Goal: Information Seeking & Learning: Learn about a topic

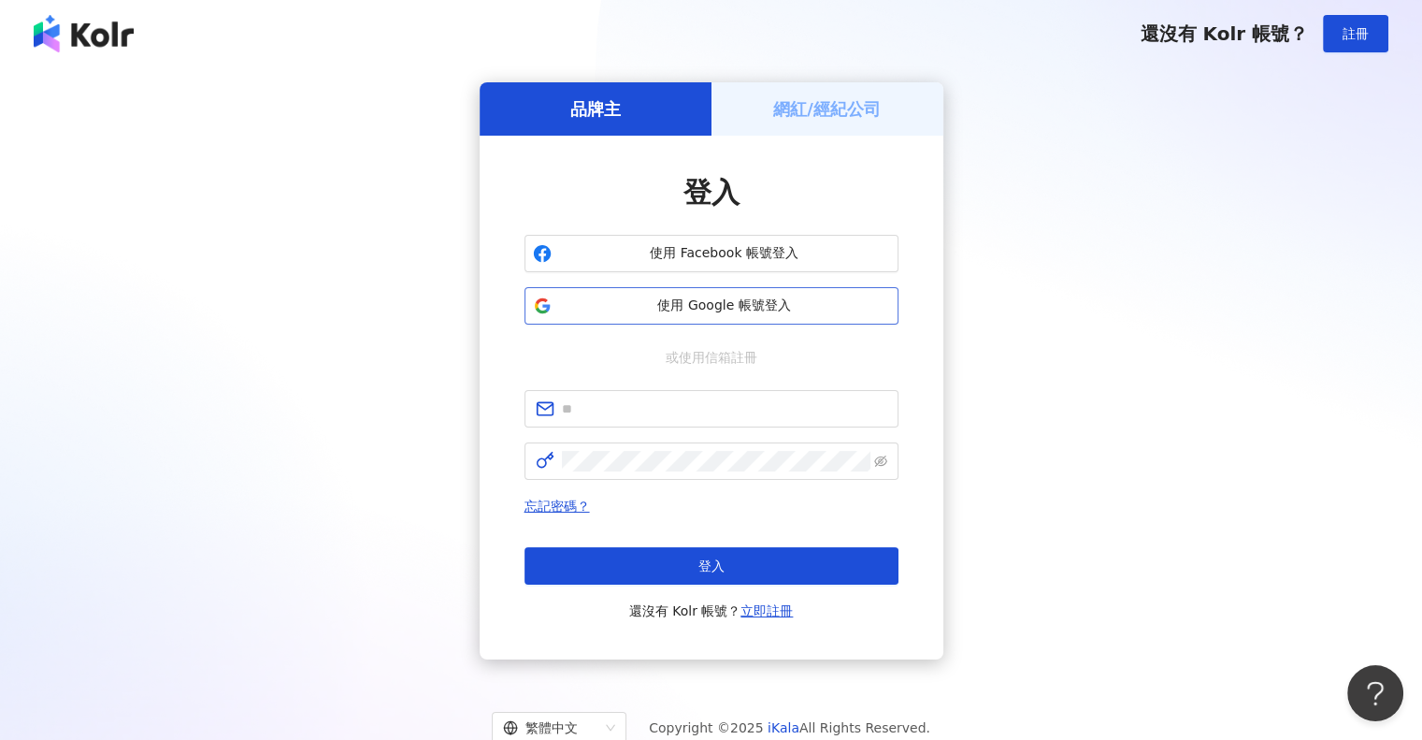
click at [785, 309] on span "使用 Google 帳號登入" at bounding box center [724, 305] width 331 height 19
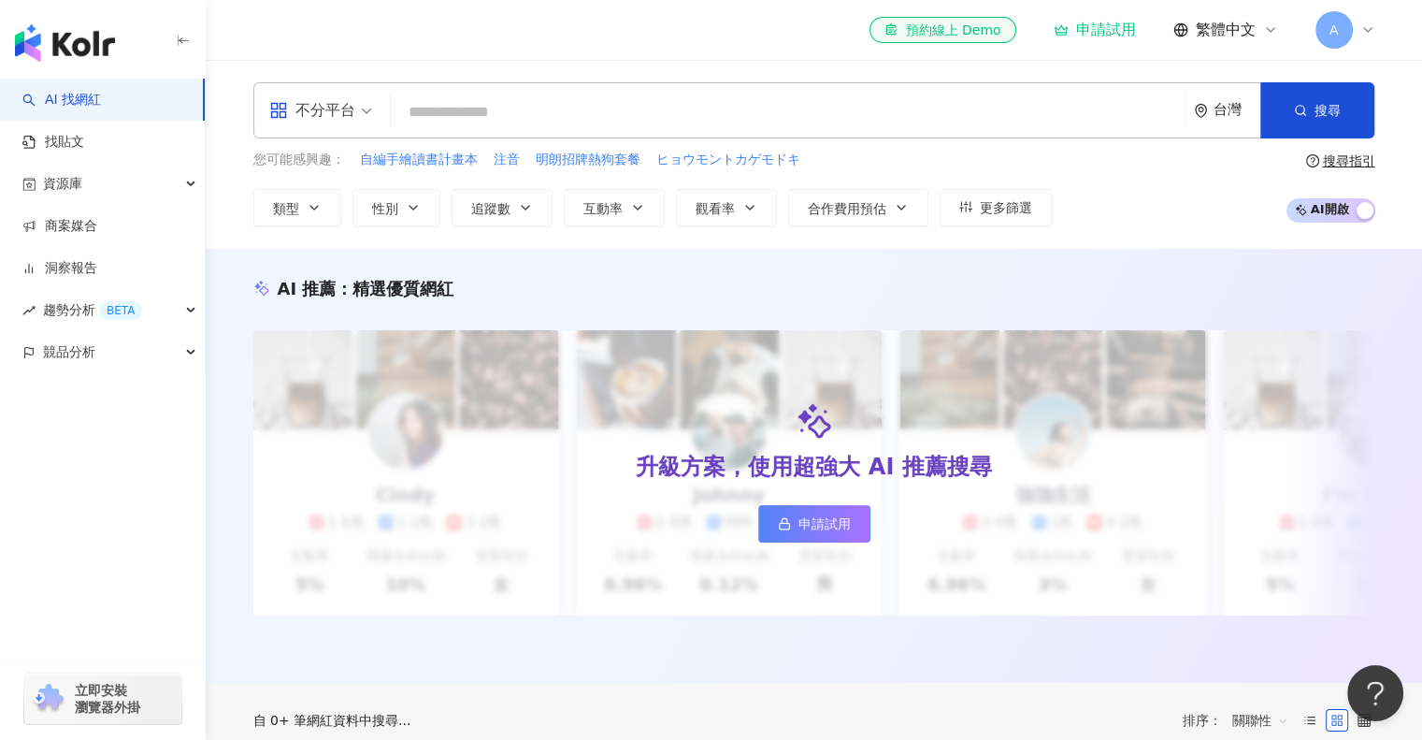
click at [683, 114] on input "search" at bounding box center [788, 112] width 780 height 36
type input "*"
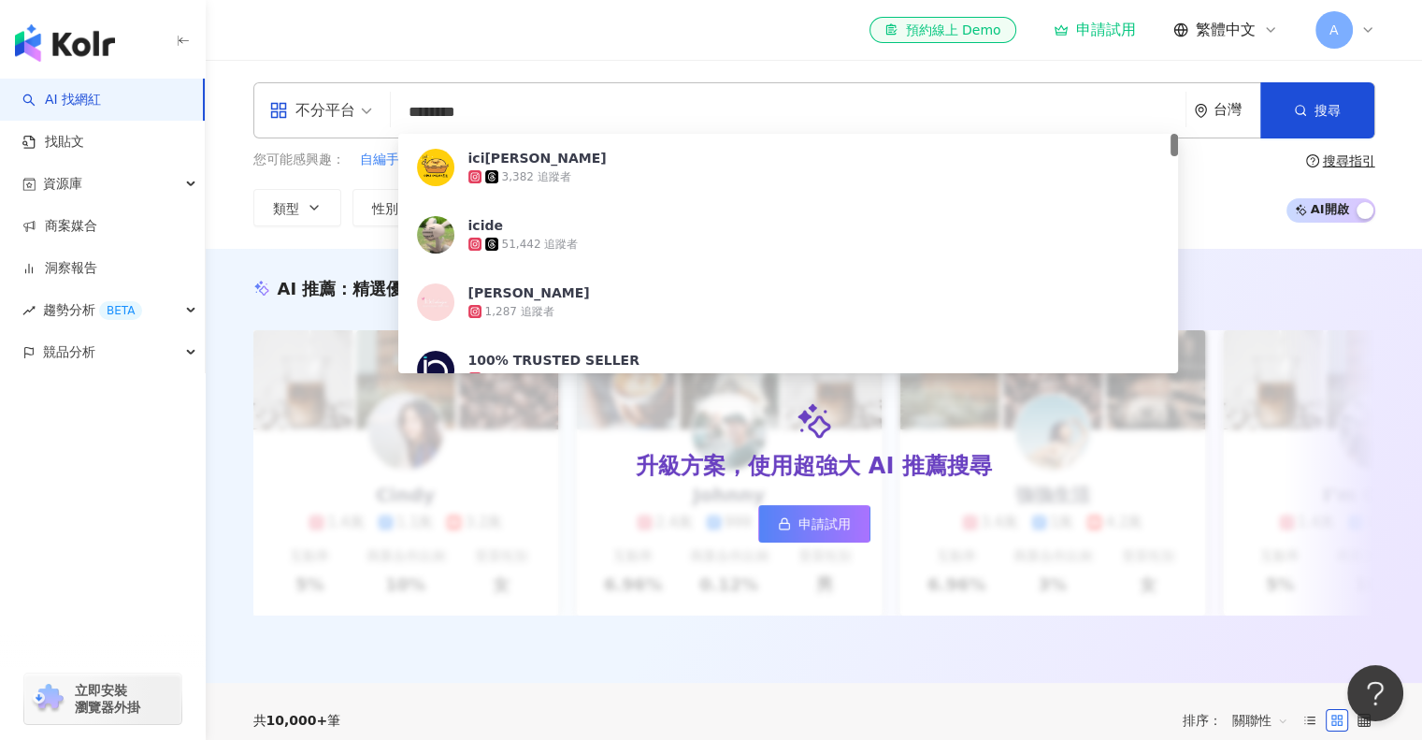
type input "*********"
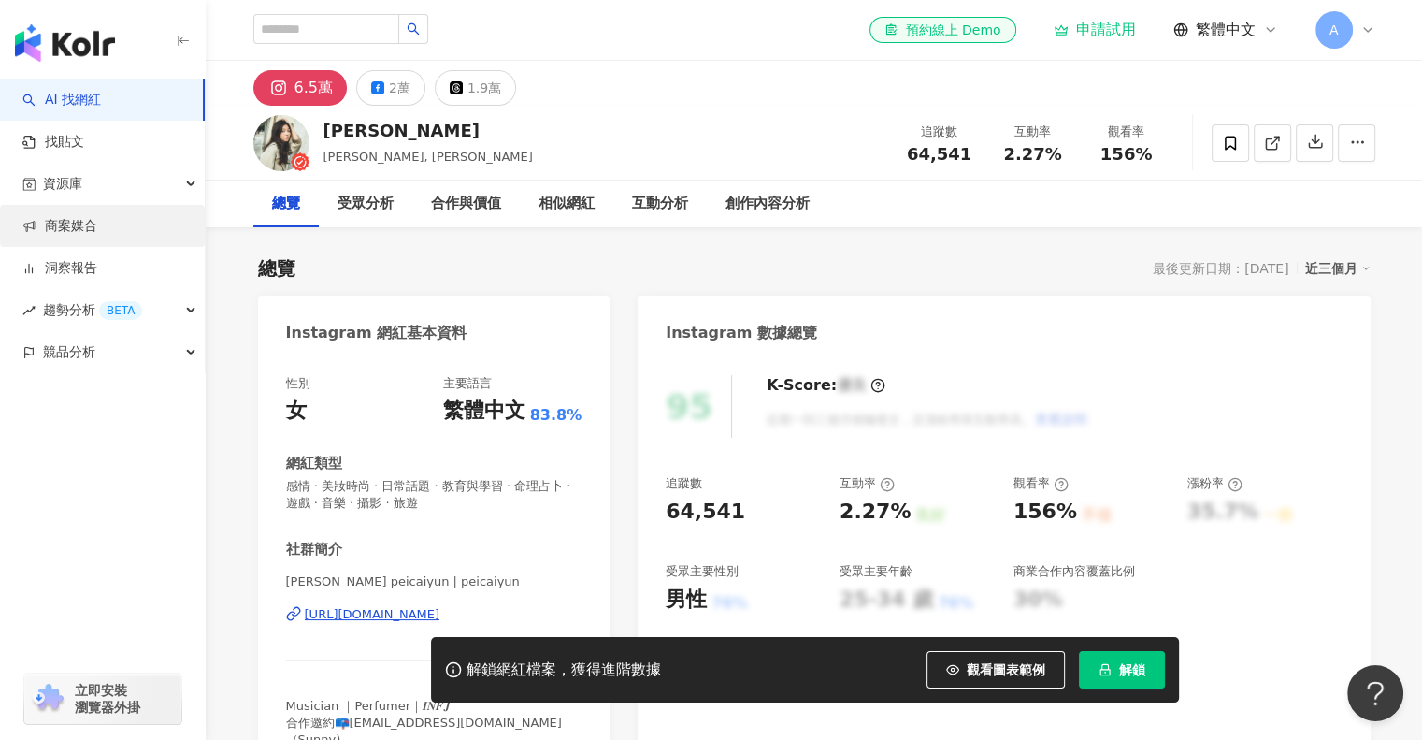
click at [97, 230] on link "商案媒合" at bounding box center [59, 226] width 75 height 19
click at [115, 164] on div "資源庫" at bounding box center [102, 184] width 205 height 42
